Goal: Information Seeking & Learning: Understand process/instructions

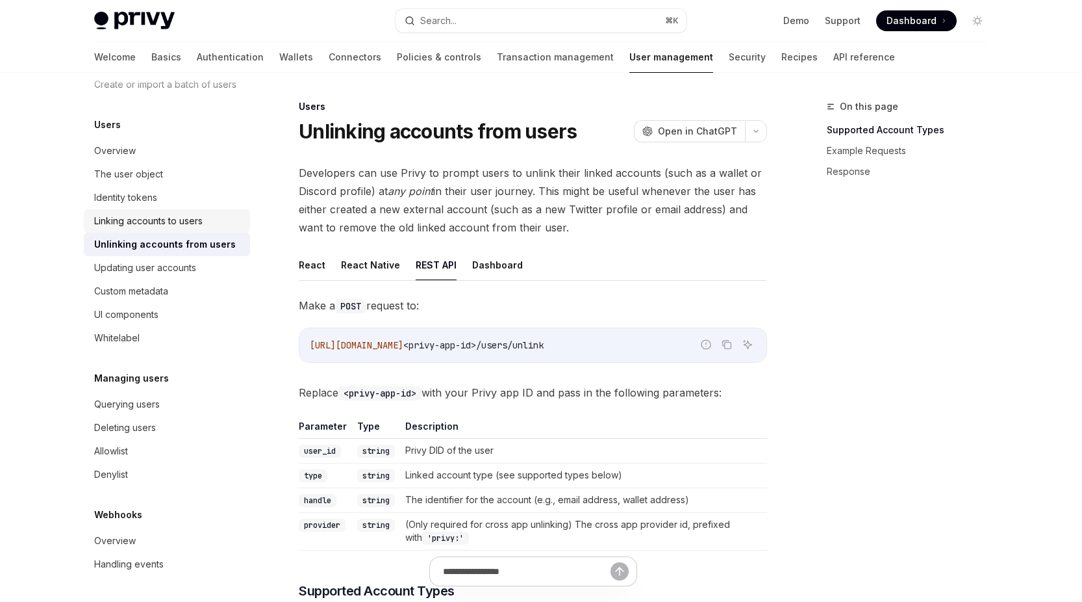
click at [175, 225] on div "Linking accounts to users" at bounding box center [148, 221] width 108 height 16
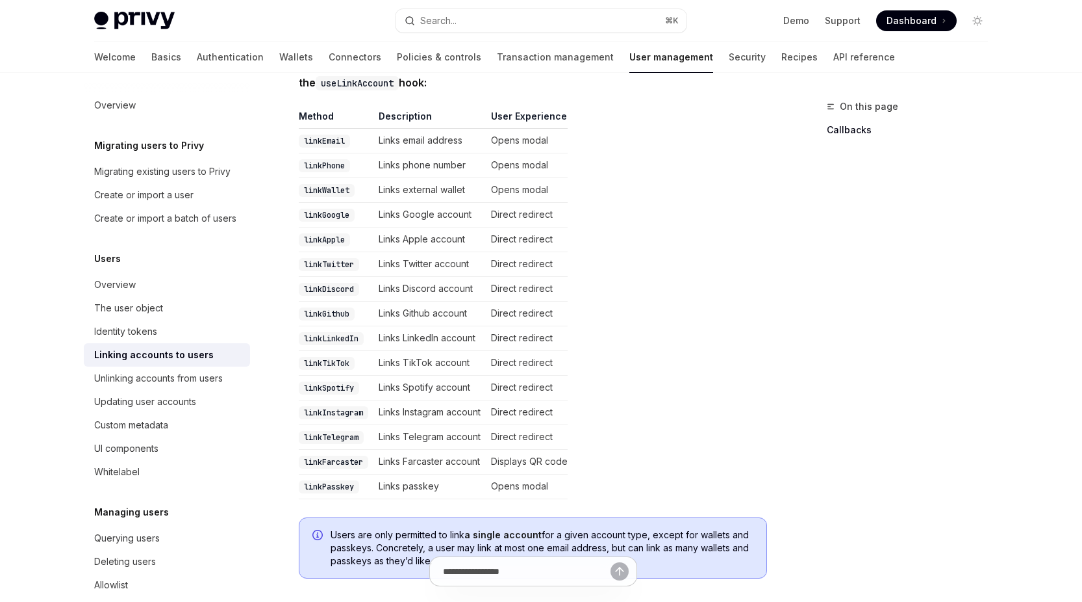
scroll to position [277, 0]
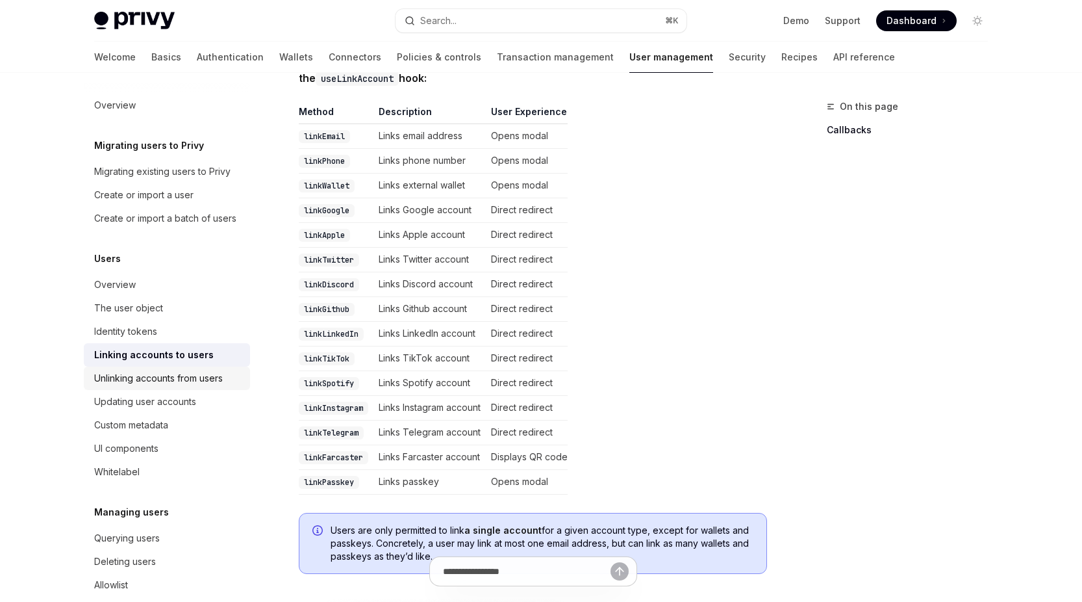
click at [179, 384] on div "Unlinking accounts from users" at bounding box center [158, 378] width 129 height 16
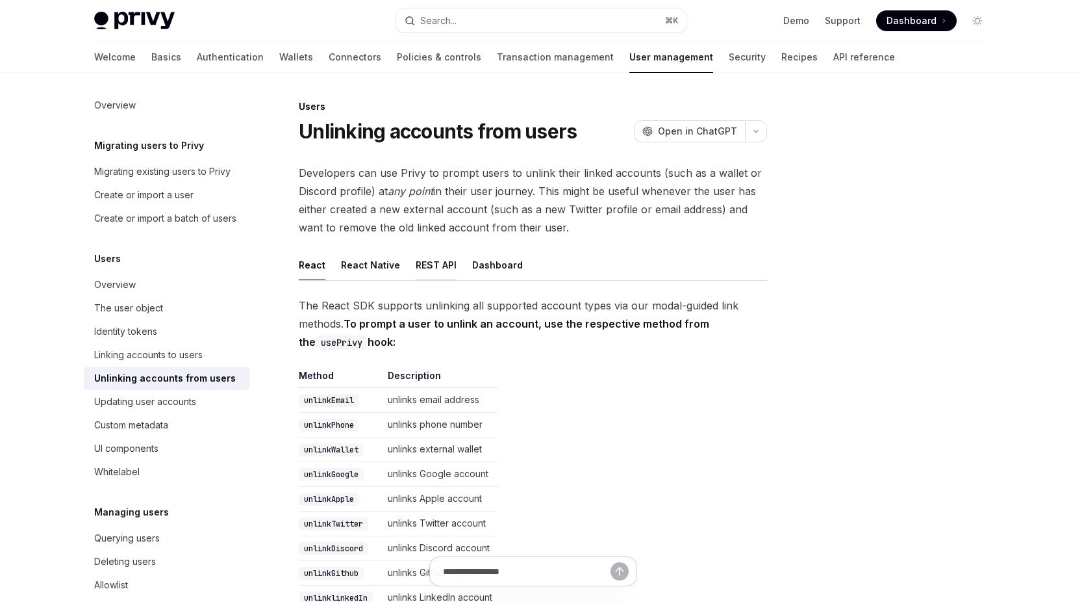
click at [435, 264] on button "REST API" at bounding box center [436, 264] width 41 height 31
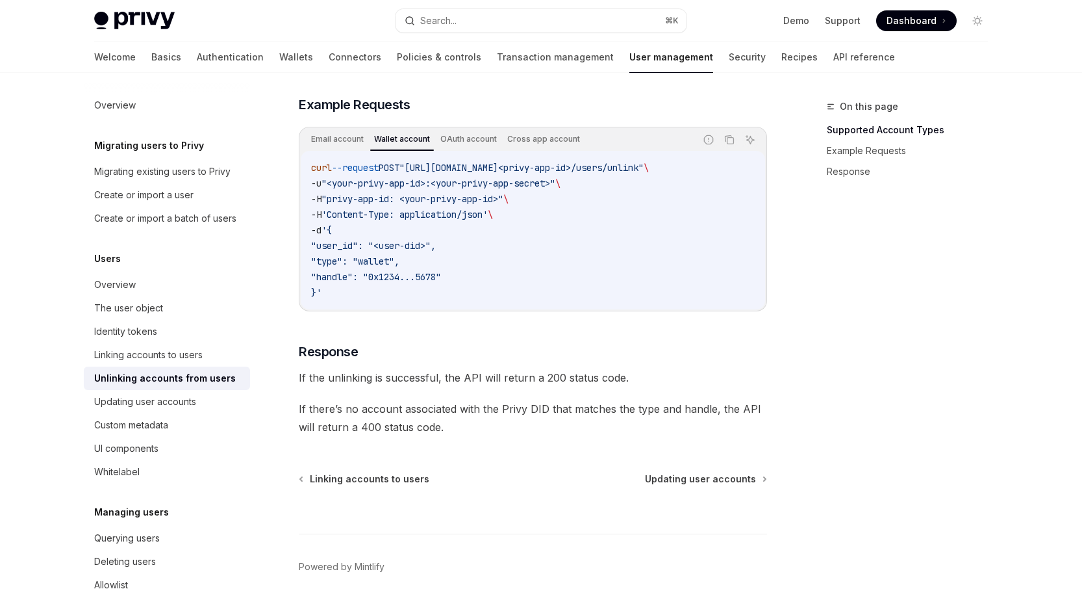
scroll to position [1019, 0]
click at [123, 355] on div "Linking accounts to users" at bounding box center [148, 355] width 108 height 16
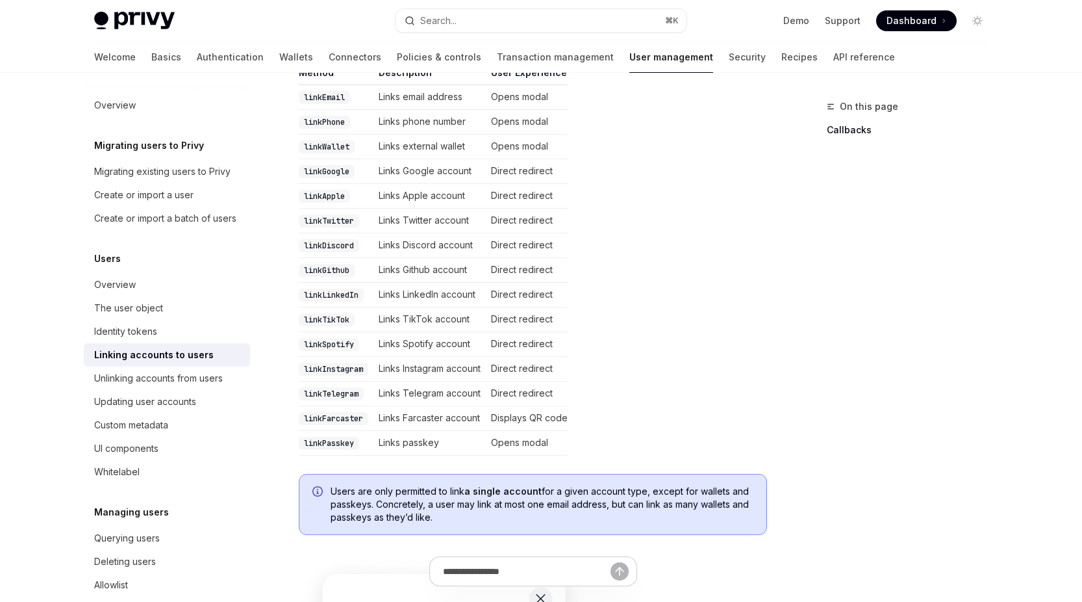
scroll to position [312, 0]
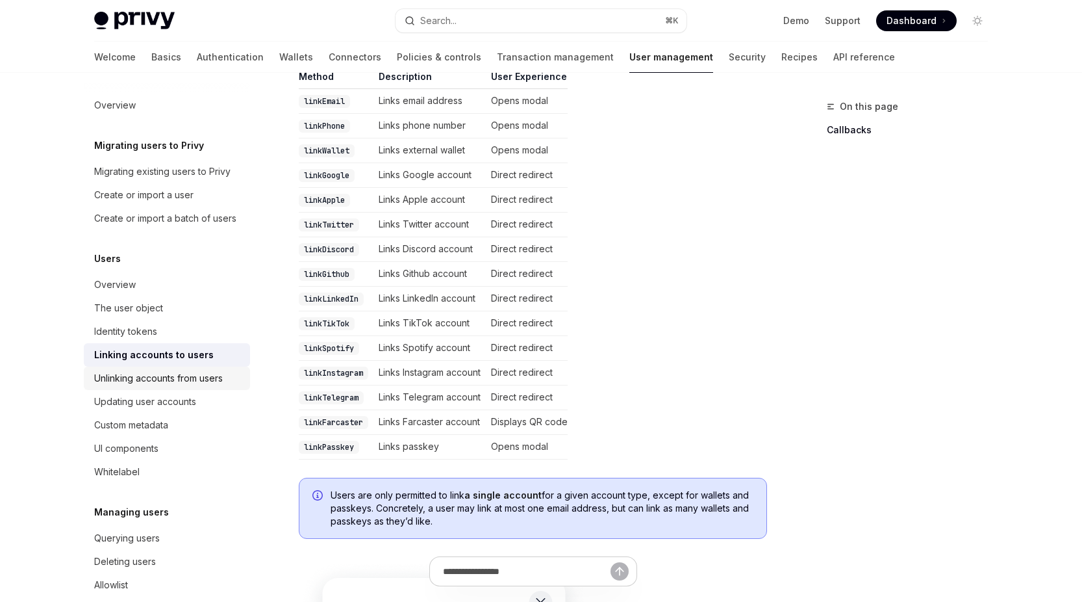
click at [185, 379] on div "Unlinking accounts from users" at bounding box center [158, 378] width 129 height 16
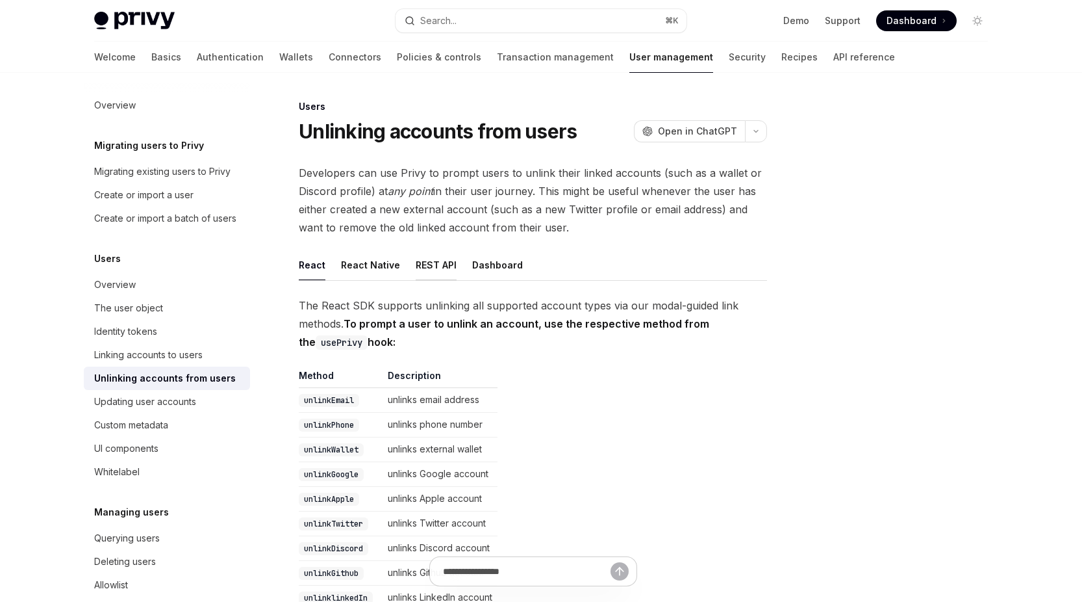
click at [428, 263] on button "REST API" at bounding box center [436, 264] width 41 height 31
type textarea "*"
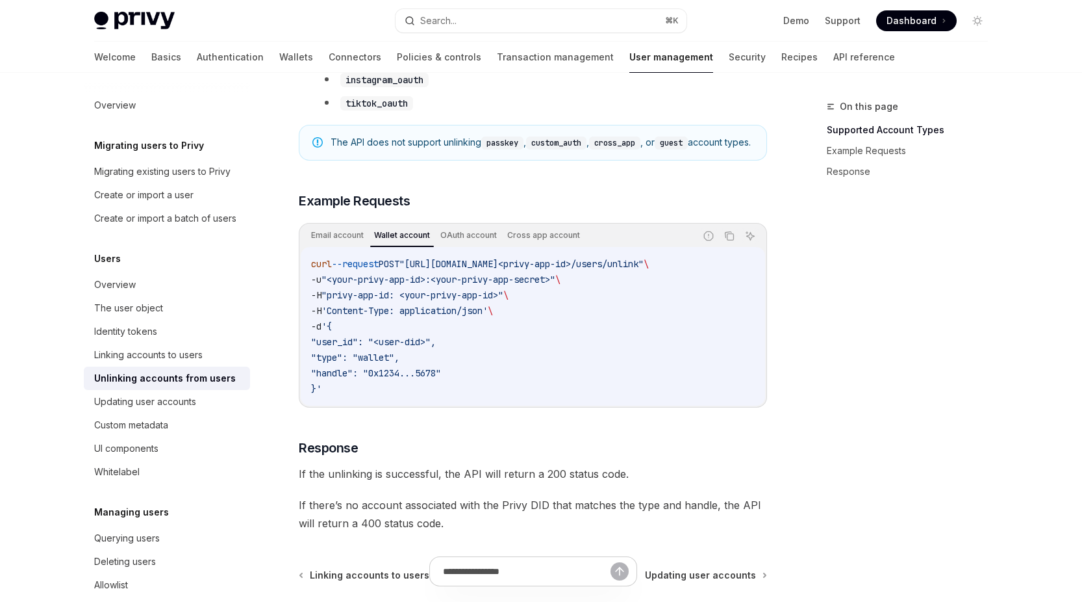
scroll to position [1080, 0]
